Goal: Information Seeking & Learning: Learn about a topic

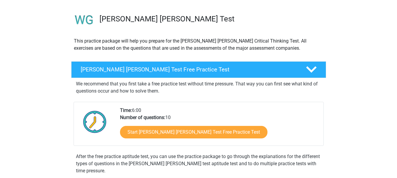
scroll to position [36, 0]
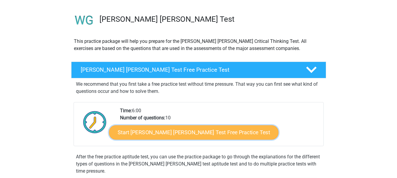
click at [153, 135] on link "Start [PERSON_NAME] [PERSON_NAME] Test Free Practice Test" at bounding box center [193, 132] width 169 height 14
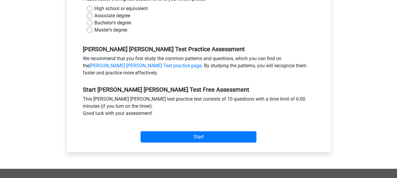
scroll to position [161, 0]
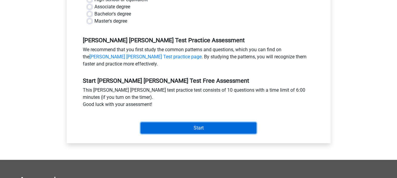
click at [189, 122] on input "Start" at bounding box center [199, 127] width 116 height 11
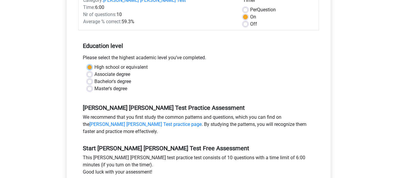
scroll to position [88, 0]
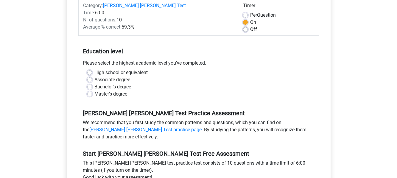
click at [92, 83] on div "Bachelor's degree" at bounding box center [198, 86] width 223 height 7
click at [94, 83] on label "Bachelor's degree" at bounding box center [112, 86] width 37 height 7
click at [91, 83] on input "Bachelor's degree" at bounding box center [89, 86] width 5 height 6
radio input "true"
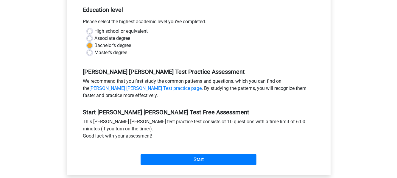
scroll to position [130, 0]
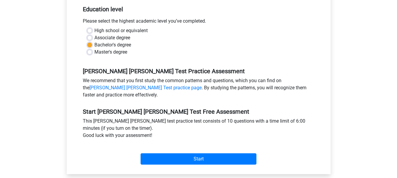
click at [160, 124] on div "This watson glaser test practice test consists of 10 questions with a time limi…" at bounding box center [198, 130] width 241 height 24
click at [122, 85] on link "Watson Glaser Test practice page" at bounding box center [145, 88] width 112 height 6
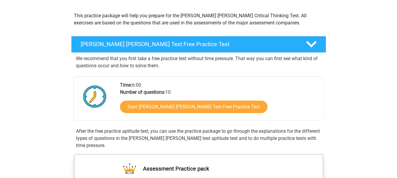
scroll to position [48, 0]
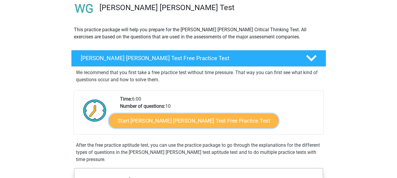
click at [201, 118] on link "Start [PERSON_NAME] [PERSON_NAME] Test Free Practice Test" at bounding box center [193, 121] width 169 height 14
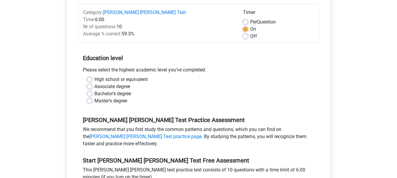
scroll to position [81, 0]
click at [112, 90] on label "Bachelor's degree" at bounding box center [112, 93] width 37 height 7
click at [92, 90] on input "Bachelor's degree" at bounding box center [89, 93] width 5 height 6
radio input "true"
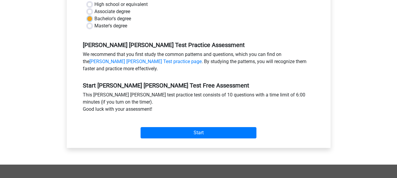
scroll to position [216, 0]
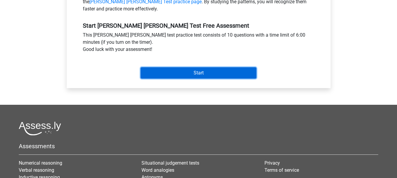
click at [188, 68] on input "Start" at bounding box center [199, 72] width 116 height 11
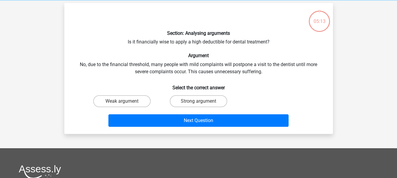
scroll to position [25, 0]
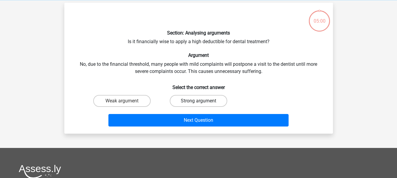
click at [191, 101] on label "Strong argument" at bounding box center [198, 101] width 57 height 12
click at [198, 101] on input "Strong argument" at bounding box center [200, 103] width 4 height 4
radio input "true"
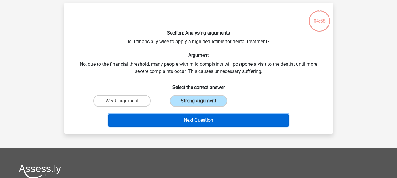
click at [208, 121] on button "Next Question" at bounding box center [198, 120] width 180 height 13
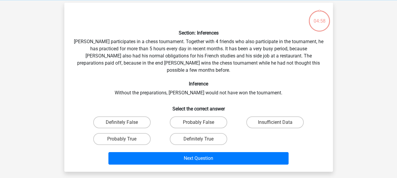
scroll to position [27, 0]
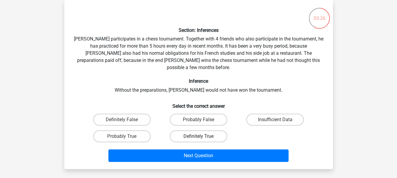
click at [182, 131] on label "Definitely True" at bounding box center [198, 136] width 57 height 12
click at [198, 136] on input "Definitely True" at bounding box center [200, 138] width 4 height 4
radio input "true"
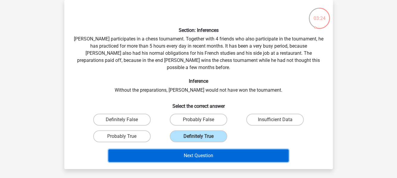
click at [179, 150] on button "Next Question" at bounding box center [198, 156] width 180 height 13
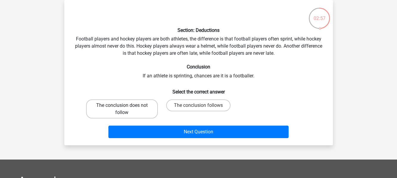
click at [136, 105] on label "The conclusion does not follow" at bounding box center [122, 108] width 72 height 19
click at [126, 105] on input "The conclusion does not follow" at bounding box center [124, 107] width 4 height 4
radio input "true"
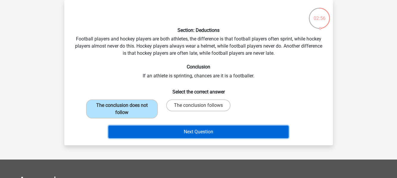
click at [180, 134] on button "Next Question" at bounding box center [198, 132] width 180 height 13
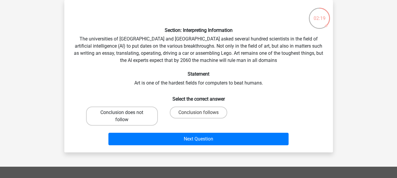
click at [130, 119] on label "Conclusion does not follow" at bounding box center [122, 116] width 72 height 19
click at [126, 116] on input "Conclusion does not follow" at bounding box center [124, 115] width 4 height 4
radio input "true"
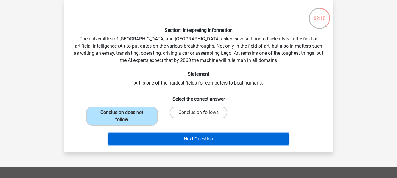
click at [171, 139] on button "Next Question" at bounding box center [198, 139] width 180 height 13
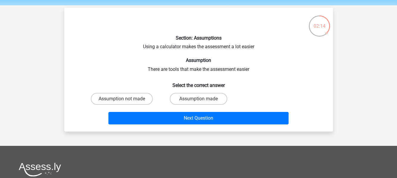
scroll to position [19, 0]
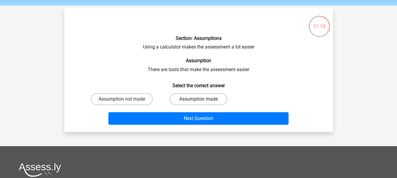
click at [201, 99] on label "Assumption made" at bounding box center [198, 99] width 57 height 12
click at [201, 99] on input "Assumption made" at bounding box center [200, 101] width 4 height 4
radio input "true"
click at [201, 99] on label "Assumption made" at bounding box center [198, 99] width 57 height 12
click at [201, 99] on input "Assumption made" at bounding box center [200, 101] width 4 height 4
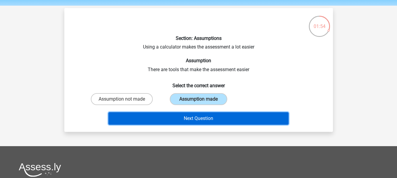
click at [214, 119] on button "Next Question" at bounding box center [198, 118] width 180 height 13
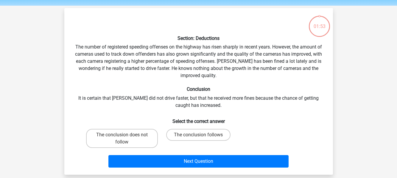
scroll to position [27, 0]
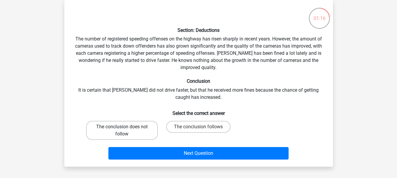
click at [140, 132] on label "The conclusion does not follow" at bounding box center [122, 130] width 72 height 19
click at [126, 131] on input "The conclusion does not follow" at bounding box center [124, 129] width 4 height 4
radio input "true"
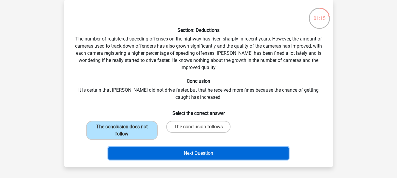
click at [178, 154] on button "Next Question" at bounding box center [198, 153] width 180 height 13
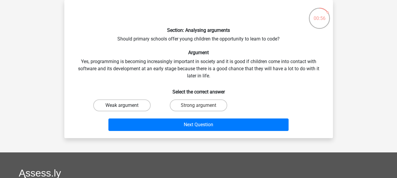
click at [127, 102] on label "Weak argument" at bounding box center [121, 105] width 57 height 12
click at [126, 105] on input "Weak argument" at bounding box center [124, 107] width 4 height 4
radio input "true"
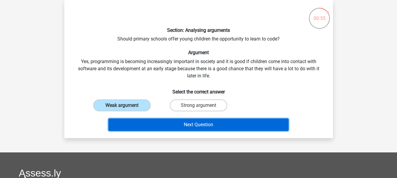
click at [157, 123] on button "Next Question" at bounding box center [198, 125] width 180 height 13
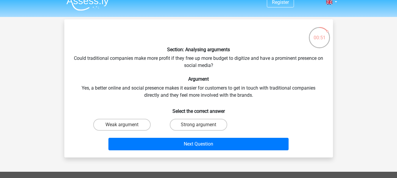
scroll to position [8, 0]
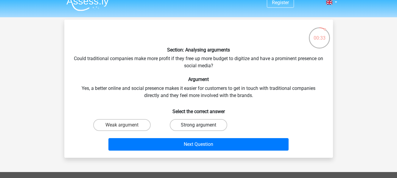
click at [184, 123] on label "Strong argument" at bounding box center [198, 125] width 57 height 12
click at [198, 125] on input "Strong argument" at bounding box center [200, 127] width 4 height 4
radio input "true"
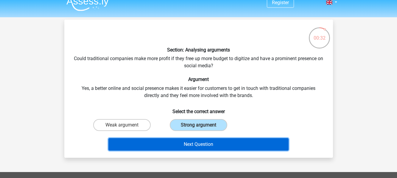
click at [198, 146] on button "Next Question" at bounding box center [198, 144] width 180 height 13
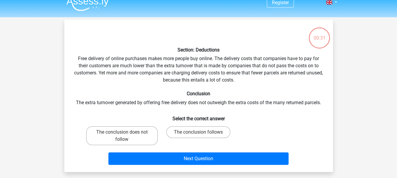
scroll to position [27, 0]
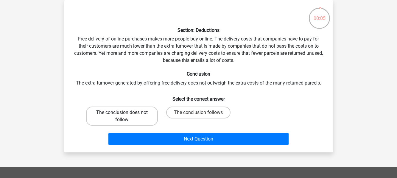
click at [134, 120] on label "The conclusion does not follow" at bounding box center [122, 116] width 72 height 19
click at [126, 116] on input "The conclusion does not follow" at bounding box center [124, 115] width 4 height 4
radio input "true"
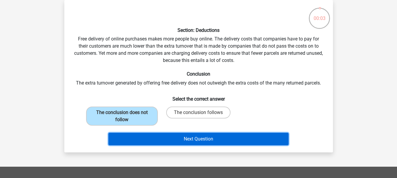
click at [152, 136] on button "Next Question" at bounding box center [198, 139] width 180 height 13
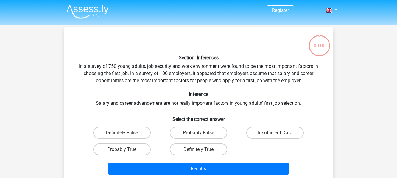
scroll to position [27, 0]
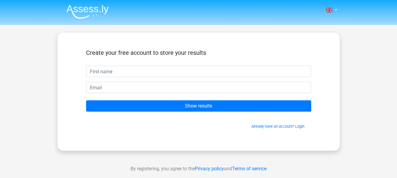
click at [169, 64] on div "Create your free account to store your results" at bounding box center [198, 57] width 225 height 17
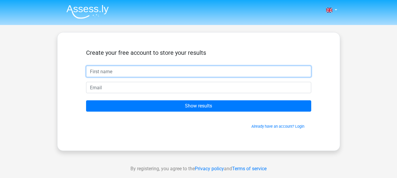
click at [165, 71] on input "text" at bounding box center [198, 71] width 225 height 11
type input "e"
type input "[PERSON_NAME]"
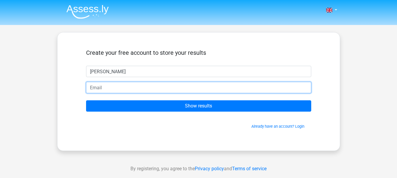
click at [132, 87] on input "email" at bounding box center [198, 87] width 225 height 11
type input "[EMAIL_ADDRESS][DOMAIN_NAME]"
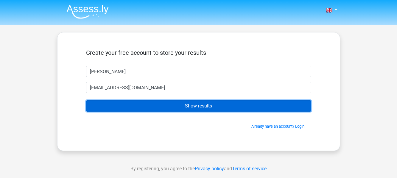
click at [135, 108] on input "Show results" at bounding box center [198, 105] width 225 height 11
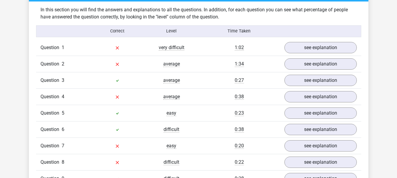
scroll to position [466, 0]
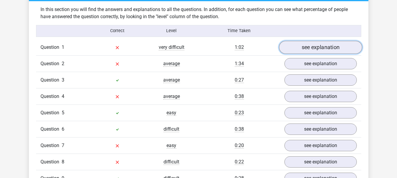
click at [313, 46] on link "see explanation" at bounding box center [320, 47] width 83 height 13
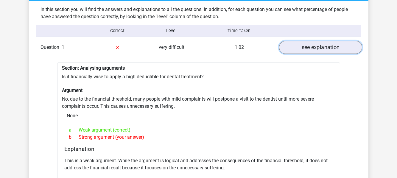
click at [313, 46] on link "see explanation" at bounding box center [320, 47] width 83 height 13
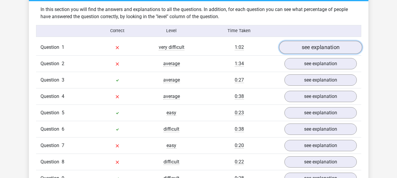
click at [313, 46] on link "see explanation" at bounding box center [320, 47] width 83 height 13
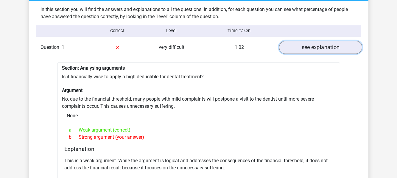
click at [313, 46] on link "see explanation" at bounding box center [320, 47] width 83 height 13
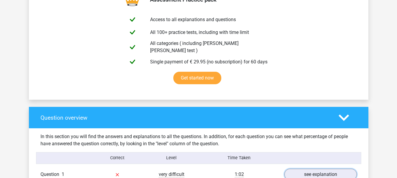
scroll to position [338, 0]
